Goal: Task Accomplishment & Management: Manage account settings

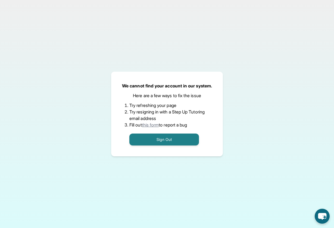
click at [257, 67] on div "We cannot find your account in our system. Here are a few ways to fix the issue…" at bounding box center [167, 114] width 334 height 228
click at [190, 41] on div "We cannot find your account in our system. Here are a few ways to fix the issue…" at bounding box center [167, 114] width 334 height 228
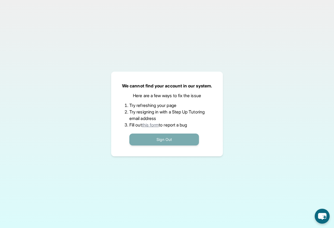
click at [162, 145] on button "Sign Out" at bounding box center [164, 140] width 70 height 12
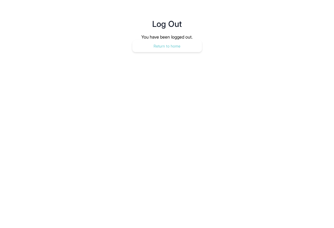
click at [167, 47] on button "Return to home" at bounding box center [167, 46] width 70 height 12
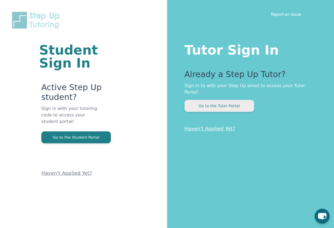
click at [208, 104] on button "Go to the Tutor Portal" at bounding box center [219, 106] width 70 height 12
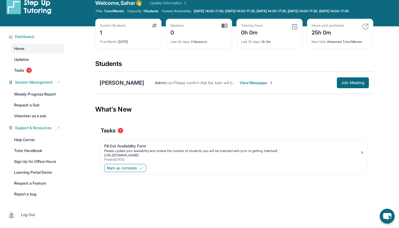
scroll to position [9, 0]
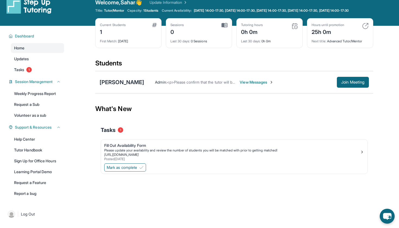
click at [240, 85] on span "View Messages" at bounding box center [257, 82] width 34 height 5
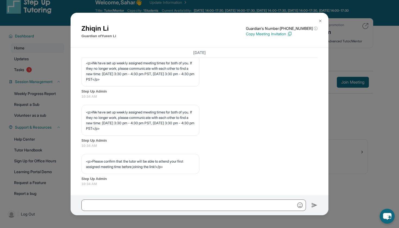
scroll to position [266, 0]
click at [320, 19] on button at bounding box center [320, 20] width 11 height 11
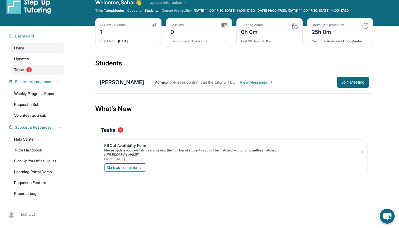
click at [42, 73] on link "Tasks 1" at bounding box center [37, 70] width 53 height 10
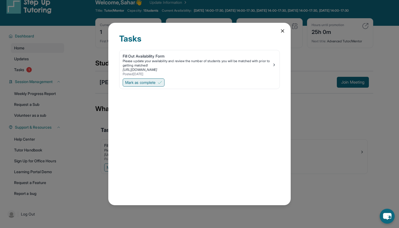
click at [147, 83] on span "Mark as complete" at bounding box center [140, 82] width 30 height 5
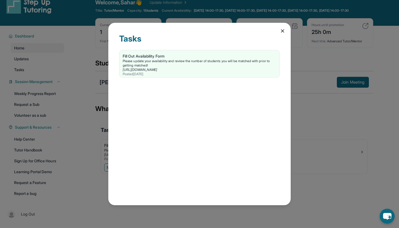
click at [285, 30] on icon at bounding box center [282, 30] width 5 height 5
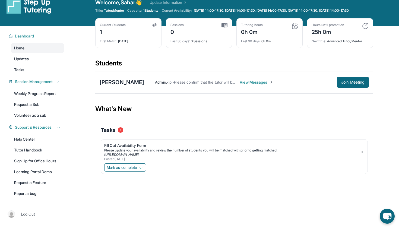
click at [118, 133] on span "1" at bounding box center [120, 129] width 5 height 5
click at [134, 170] on span "Mark as complete" at bounding box center [122, 167] width 30 height 5
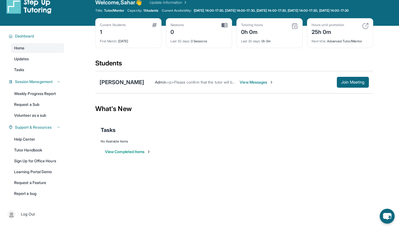
click at [240, 85] on span "View Messages" at bounding box center [257, 82] width 34 height 5
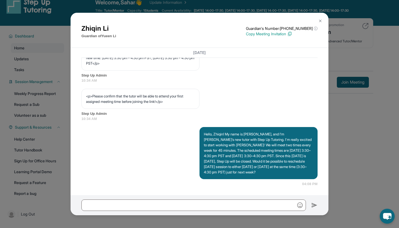
scroll to position [331, 0]
click at [321, 20] on img at bounding box center [320, 21] width 4 height 4
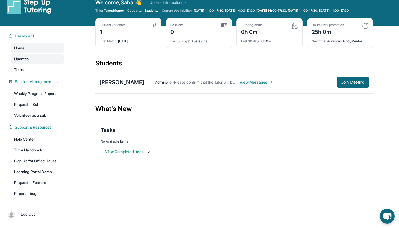
click at [51, 62] on link "Updates" at bounding box center [37, 59] width 53 height 10
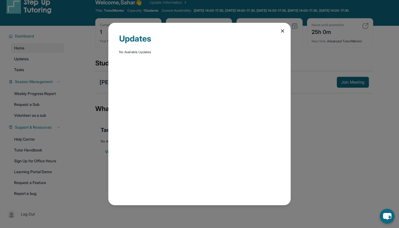
click at [282, 32] on icon at bounding box center [282, 30] width 5 height 5
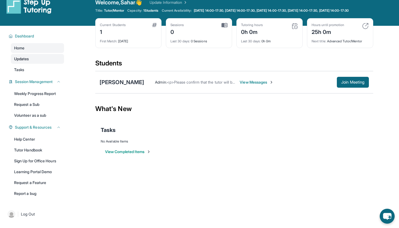
click at [40, 64] on link "Updates" at bounding box center [37, 59] width 53 height 10
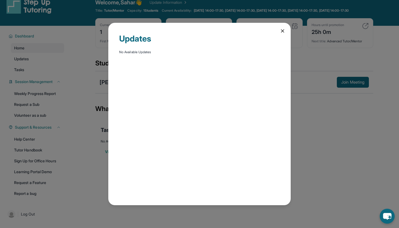
click at [276, 31] on div "Updates No Available Updates" at bounding box center [199, 114] width 183 height 183
click at [286, 32] on div "Updates No Available Updates" at bounding box center [199, 114] width 183 height 183
click at [284, 32] on icon at bounding box center [282, 31] width 3 height 3
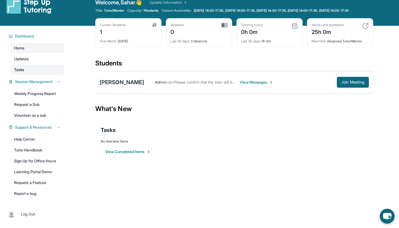
click at [36, 75] on link "Tasks" at bounding box center [37, 70] width 53 height 10
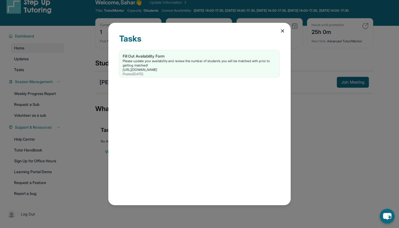
click at [282, 30] on icon at bounding box center [282, 31] width 3 height 3
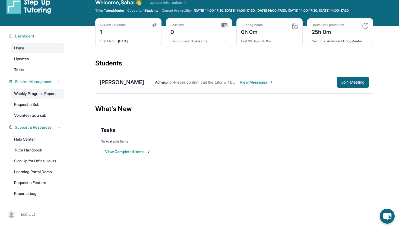
click at [53, 99] on link "Weekly Progress Report" at bounding box center [37, 94] width 53 height 10
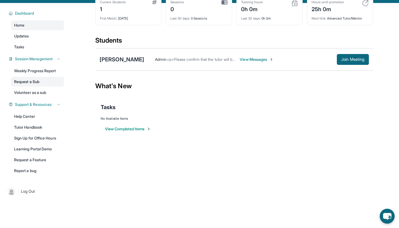
scroll to position [39, 0]
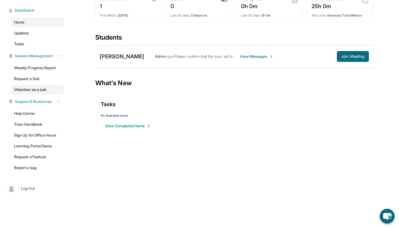
click at [33, 90] on link "Volunteer as a sub" at bounding box center [37, 90] width 53 height 10
click at [33, 126] on link "Tutor Handbook" at bounding box center [37, 125] width 53 height 10
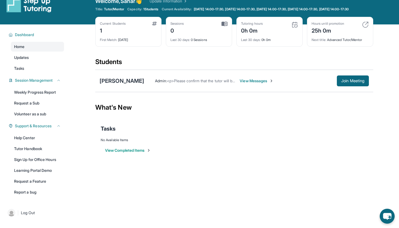
scroll to position [10, 0]
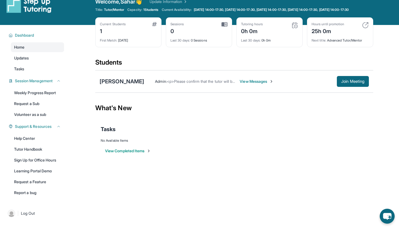
click at [116, 33] on div "1" at bounding box center [113, 30] width 26 height 9
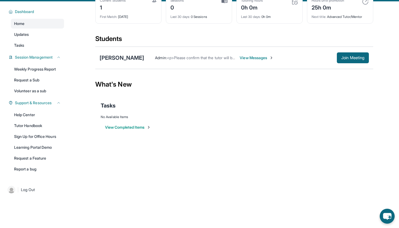
scroll to position [34, 0]
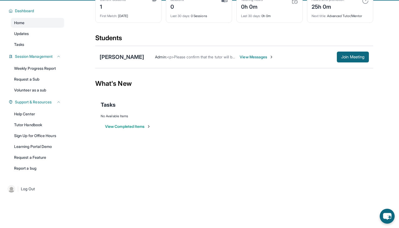
click at [244, 60] on span "View Messages" at bounding box center [257, 56] width 34 height 5
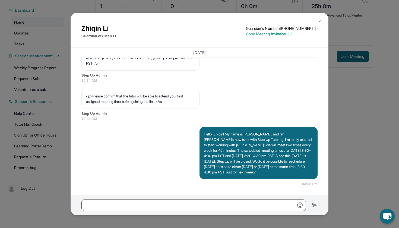
scroll to position [39, 0]
click at [316, 20] on button at bounding box center [320, 20] width 11 height 11
